Goal: Transaction & Acquisition: Purchase product/service

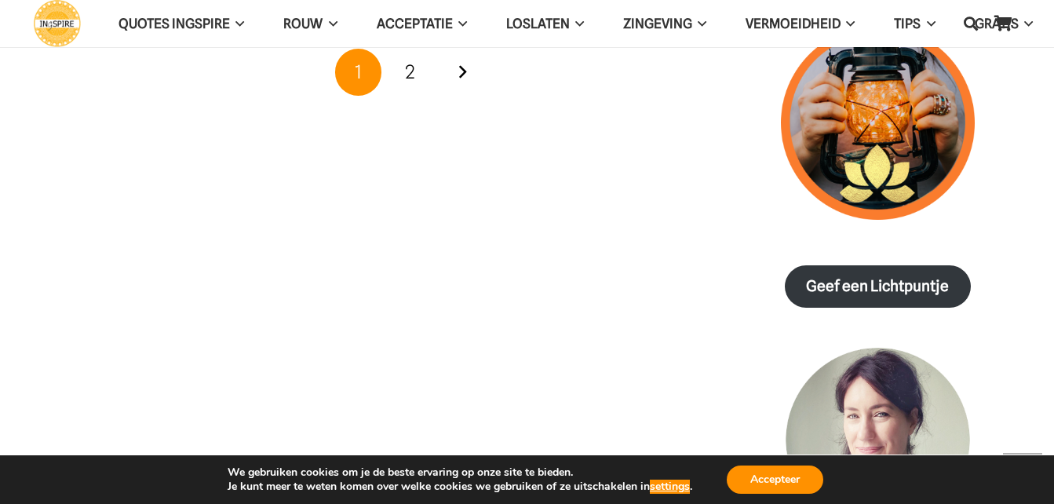
scroll to position [1727, 0]
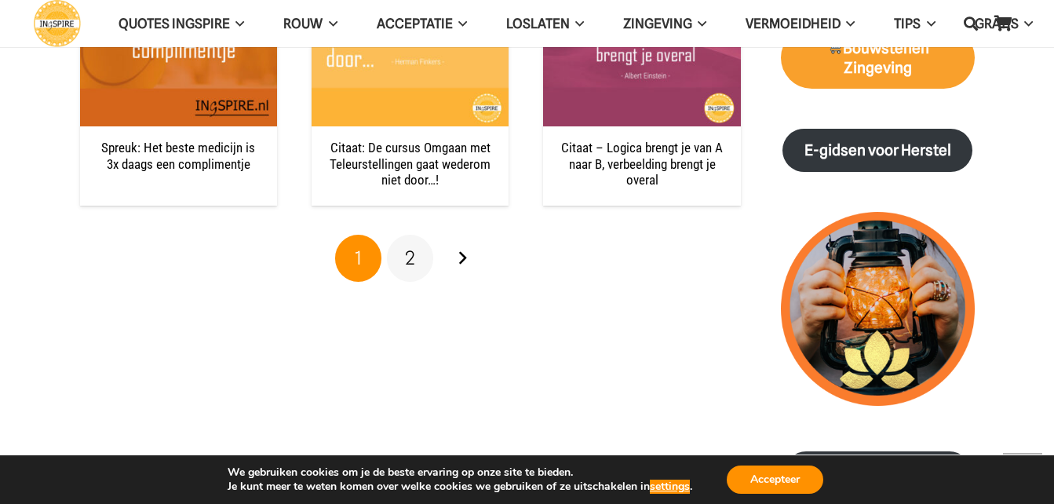
click at [413, 265] on span "2" at bounding box center [410, 258] width 10 height 23
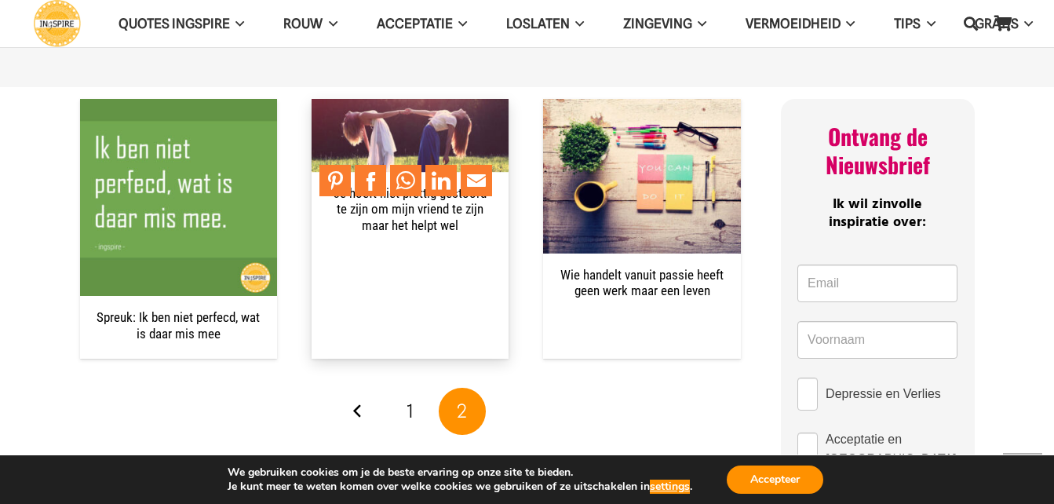
scroll to position [628, 0]
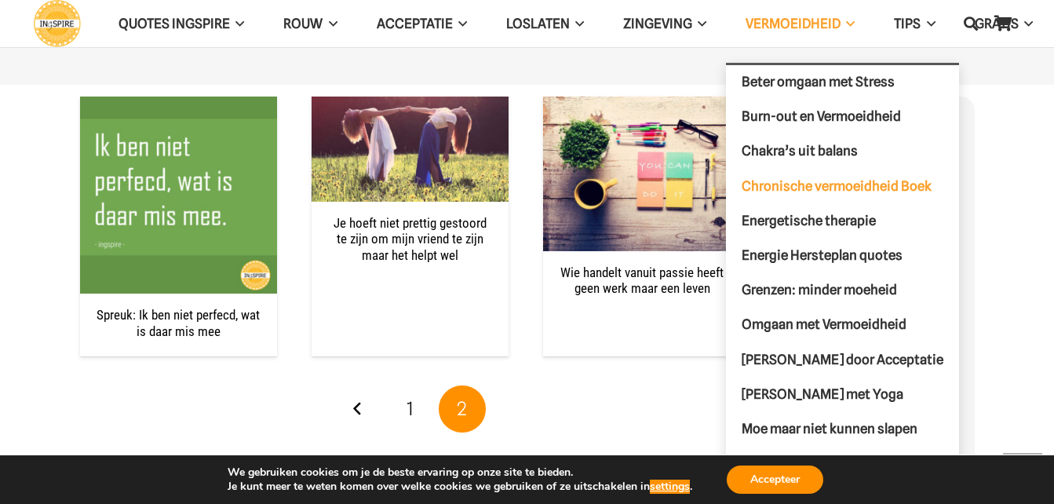
click at [854, 182] on span "Chronische vermoeidheid Boek" at bounding box center [837, 186] width 190 height 16
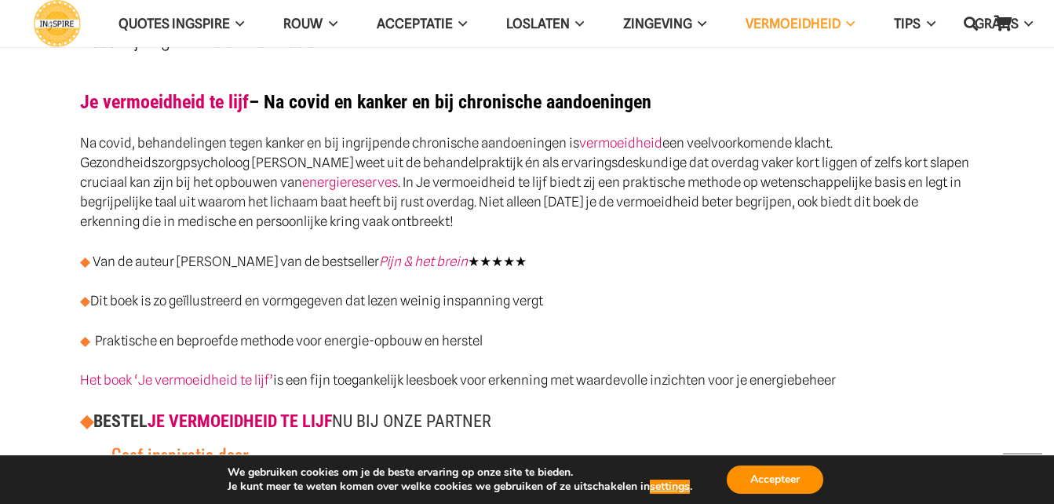
scroll to position [864, 0]
